Goal: Task Accomplishment & Management: Manage account settings

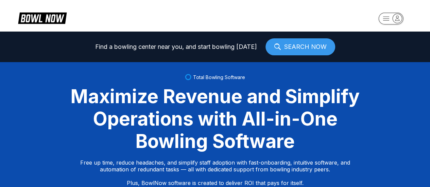
click at [394, 17] on icon "button" at bounding box center [397, 18] width 9 height 9
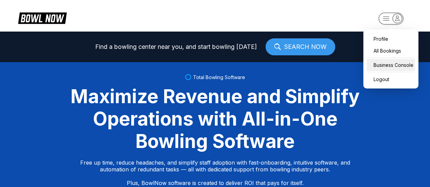
click at [382, 65] on div "Business Console" at bounding box center [391, 65] width 48 height 12
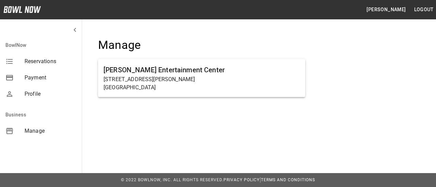
click at [38, 131] on span "Manage" at bounding box center [50, 131] width 52 height 8
click at [35, 131] on span "Manage" at bounding box center [50, 131] width 52 height 8
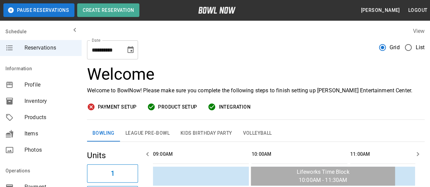
scroll to position [0, 395]
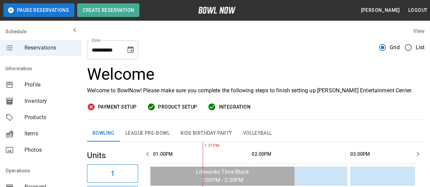
click at [134, 55] on button "Choose date, selected date is Sep 30, 2025" at bounding box center [131, 50] width 14 height 14
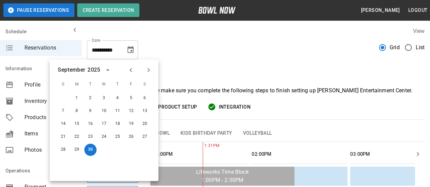
click at [149, 67] on icon "Next month" at bounding box center [149, 70] width 8 height 8
click at [149, 68] on icon "Next month" at bounding box center [149, 70] width 8 height 8
click at [148, 69] on icon "Next month" at bounding box center [149, 70] width 2 height 4
click at [130, 124] on button "16" at bounding box center [131, 124] width 12 height 12
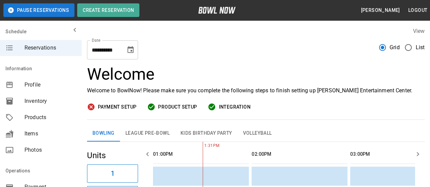
type input "**********"
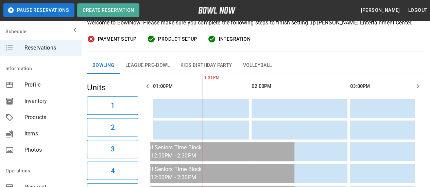
click at [419, 85] on icon "button" at bounding box center [418, 86] width 8 height 8
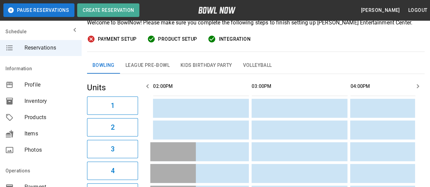
click at [419, 85] on icon "button" at bounding box center [418, 86] width 8 height 8
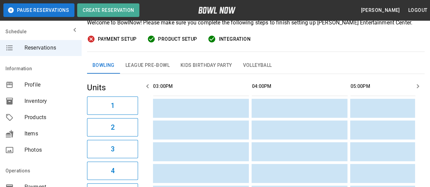
click at [419, 85] on icon "button" at bounding box center [418, 86] width 8 height 8
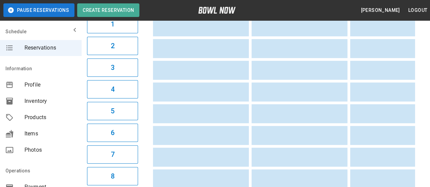
scroll to position [68, 0]
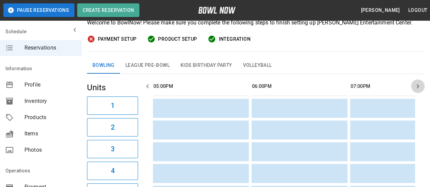
click at [422, 80] on button "button" at bounding box center [418, 87] width 14 height 14
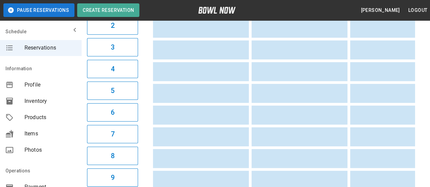
scroll to position [0, 0]
